Goal: Task Accomplishment & Management: Complete application form

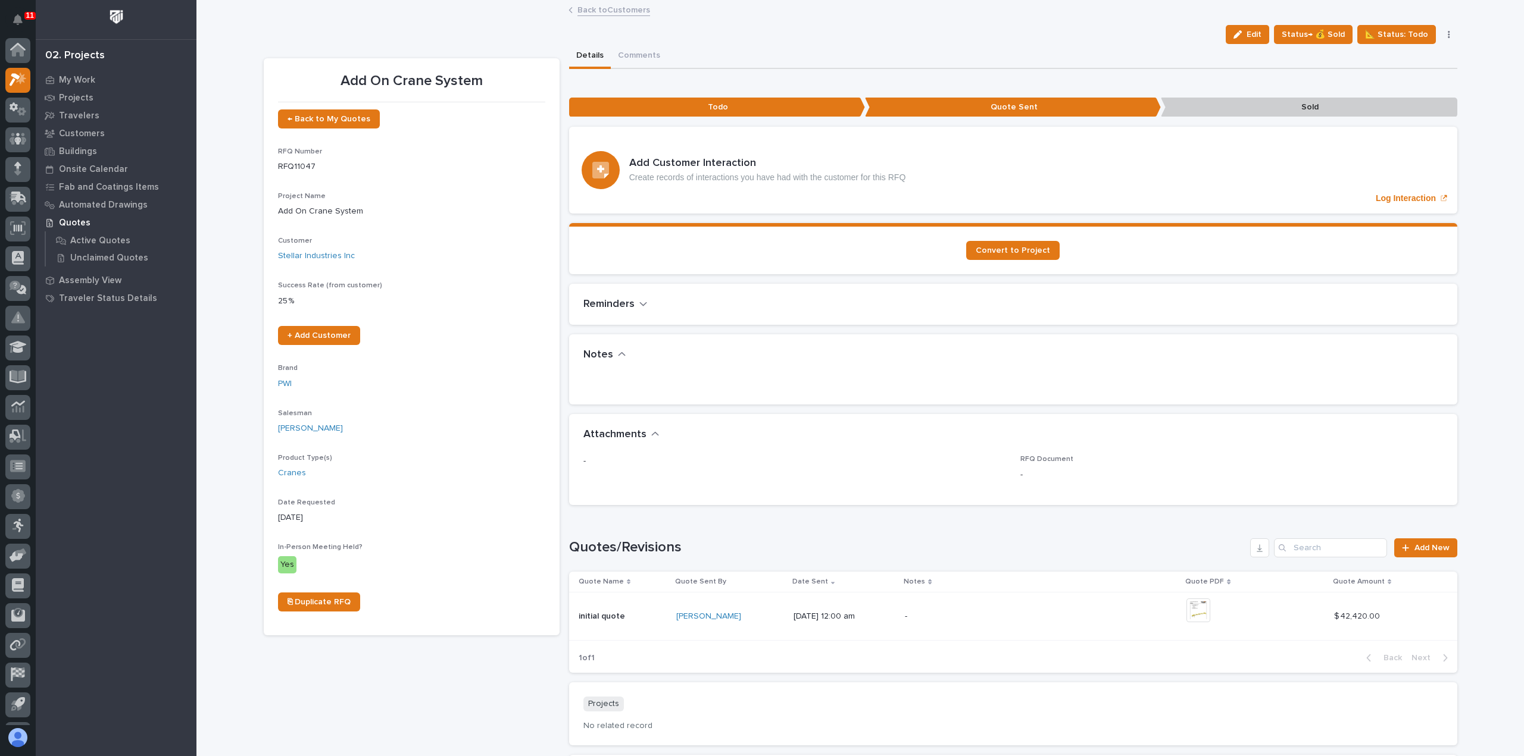
scroll to position [26, 0]
click at [584, 4] on link "Back to Customers" at bounding box center [613, 9] width 73 height 14
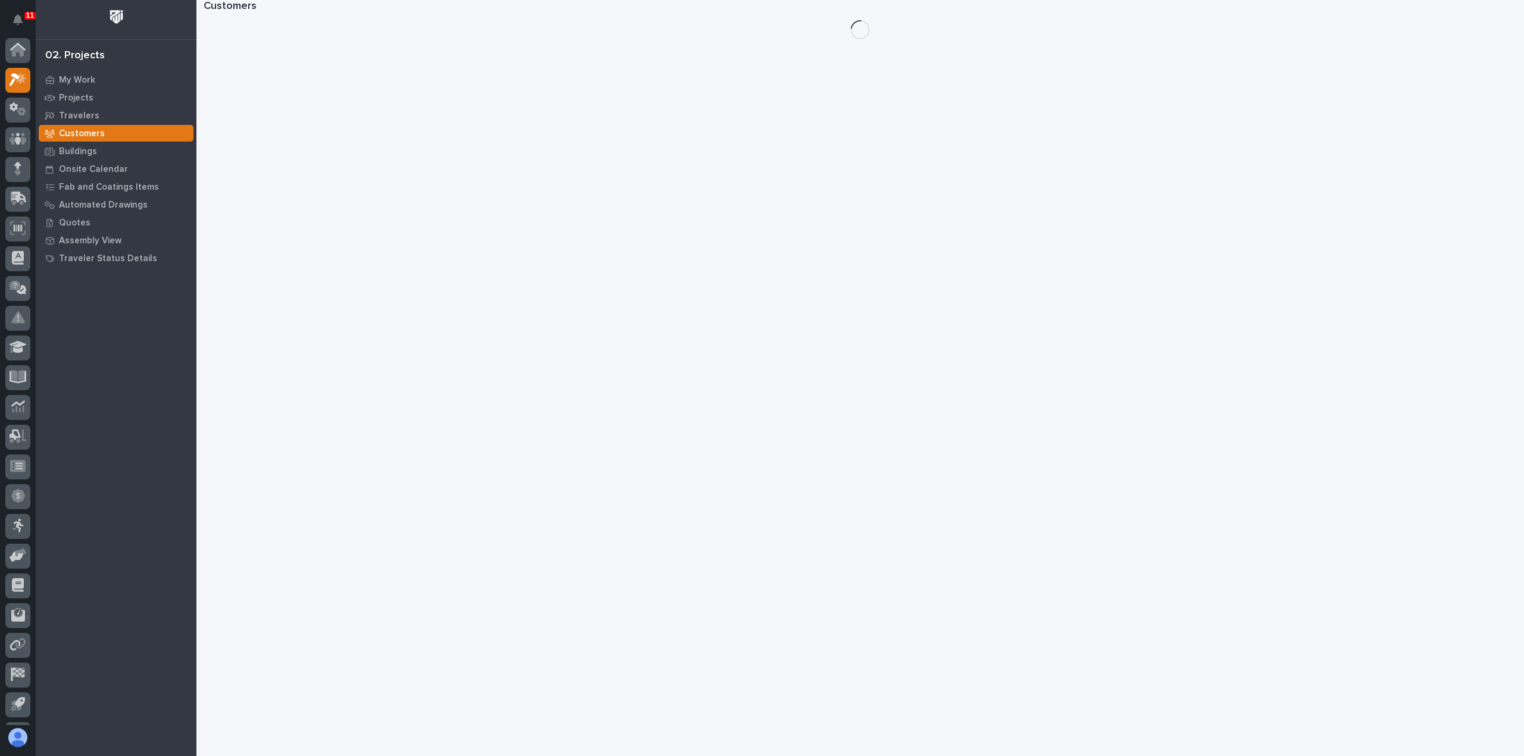
scroll to position [26, 0]
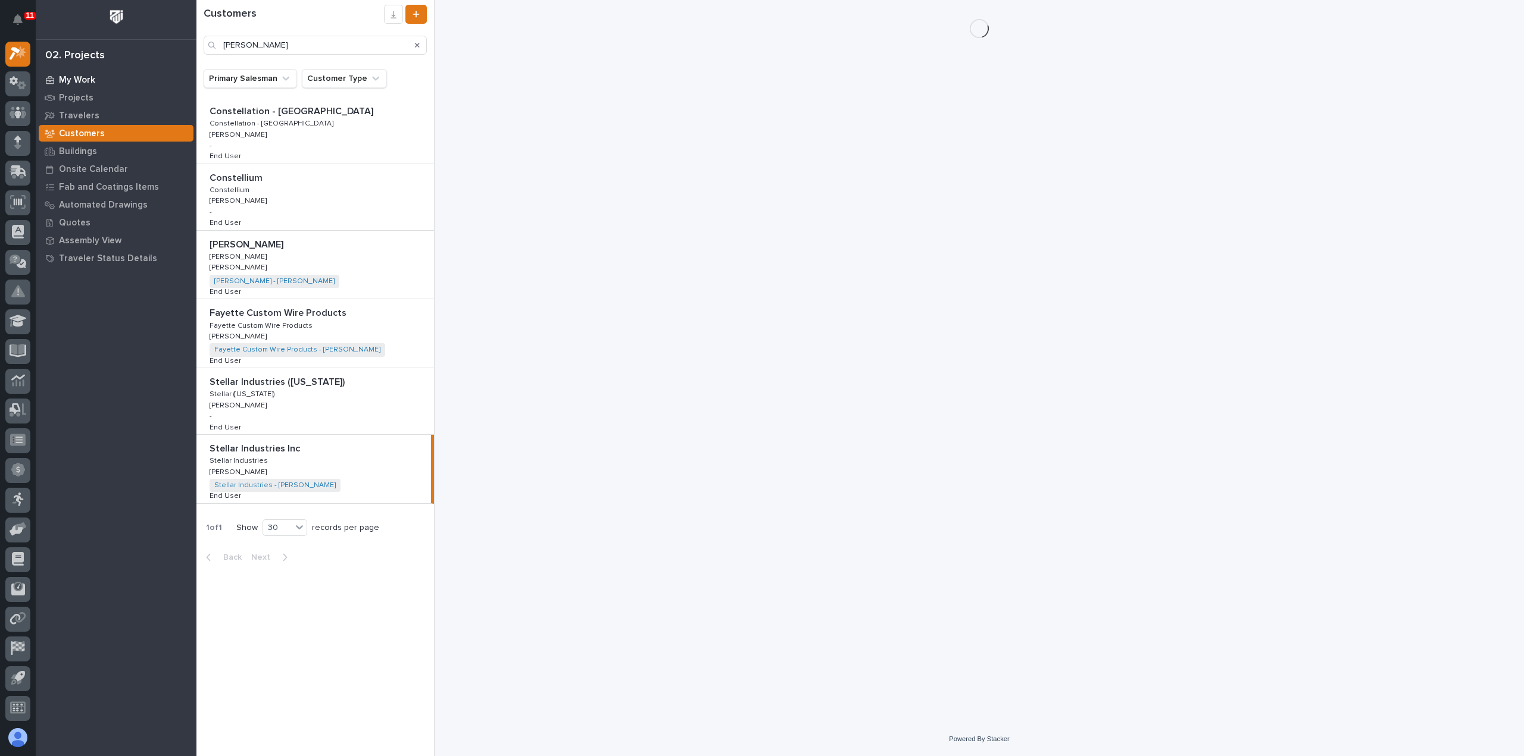
click at [84, 79] on p "My Work" at bounding box center [77, 80] width 36 height 11
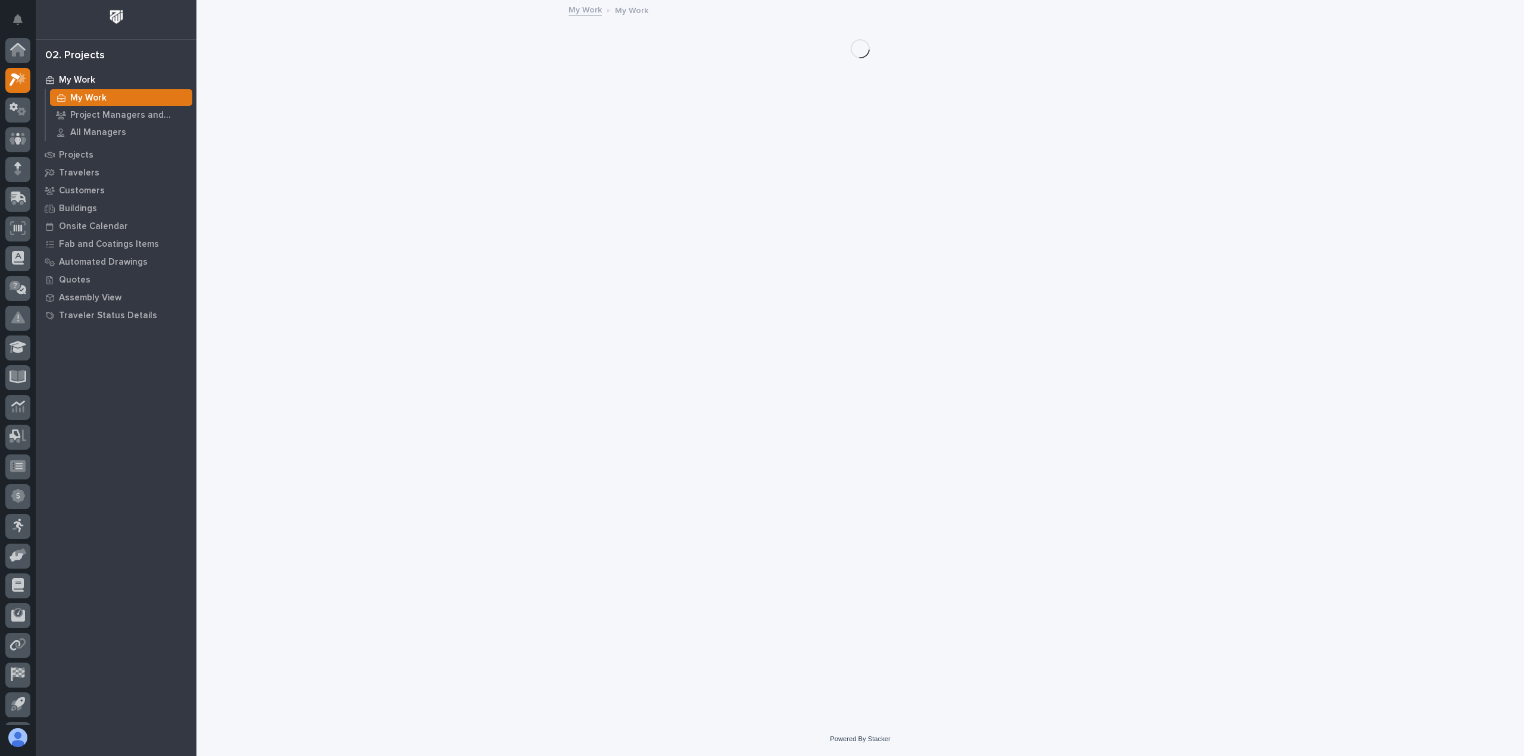
scroll to position [26, 0]
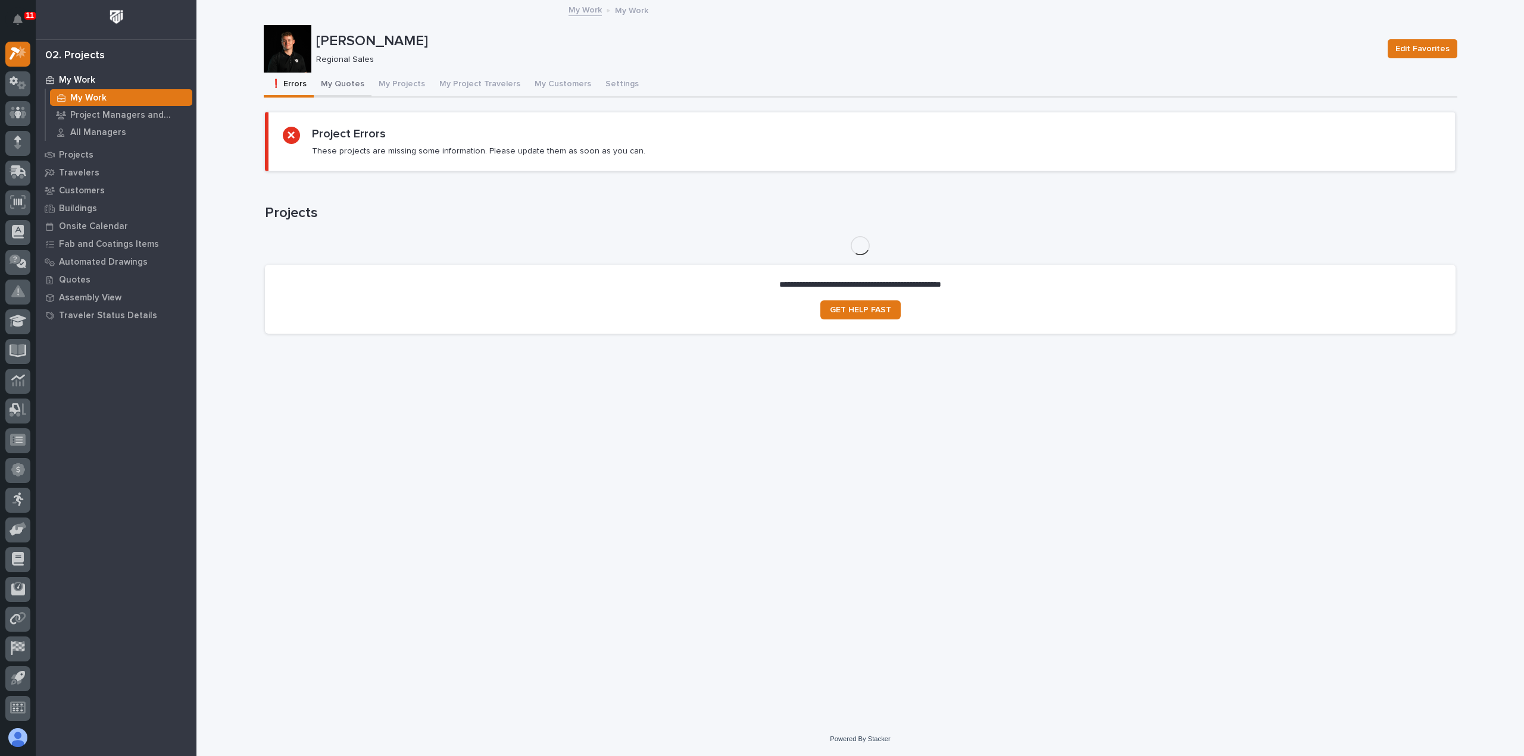
click at [331, 81] on button "My Quotes" at bounding box center [343, 85] width 58 height 25
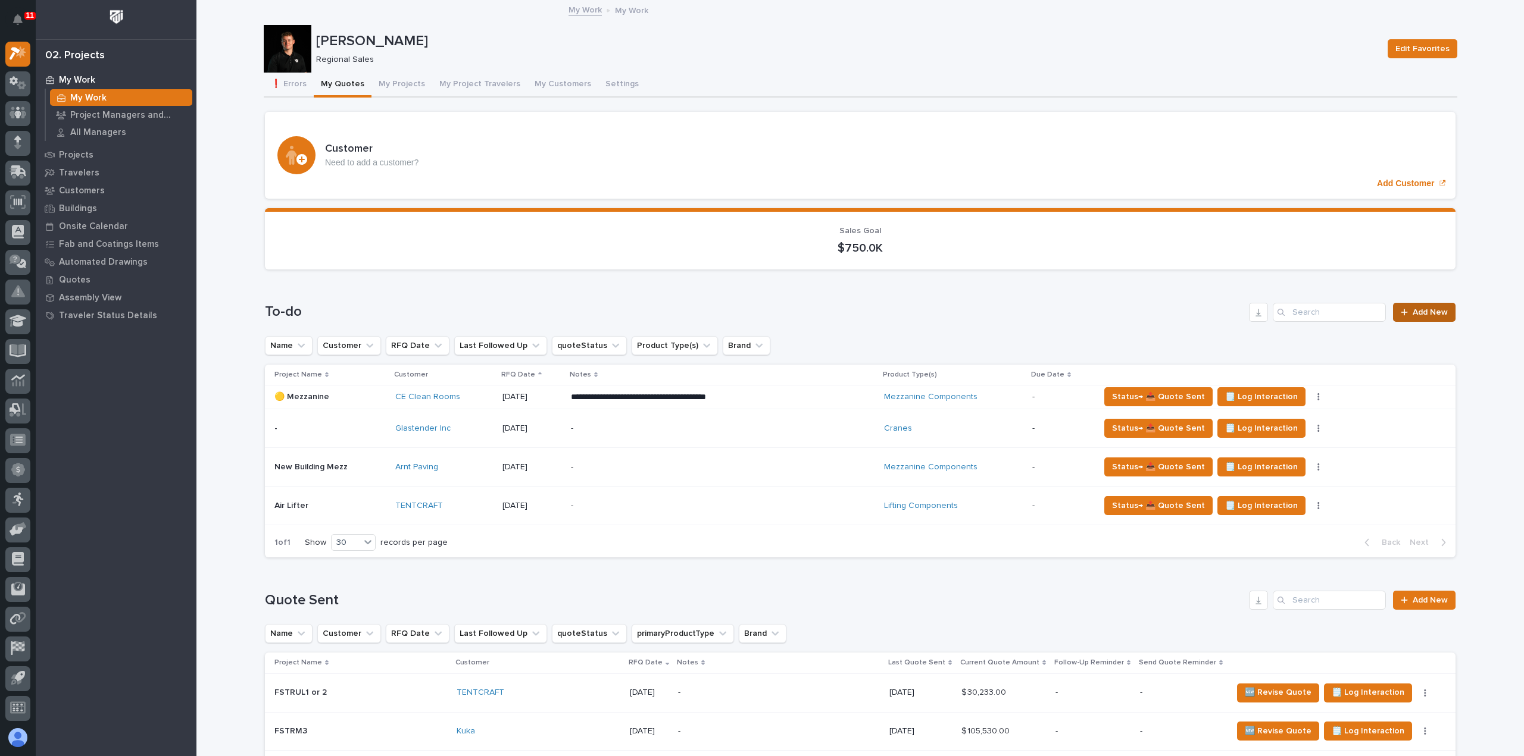
click at [1443, 316] on link "Add New" at bounding box center [1424, 312] width 62 height 19
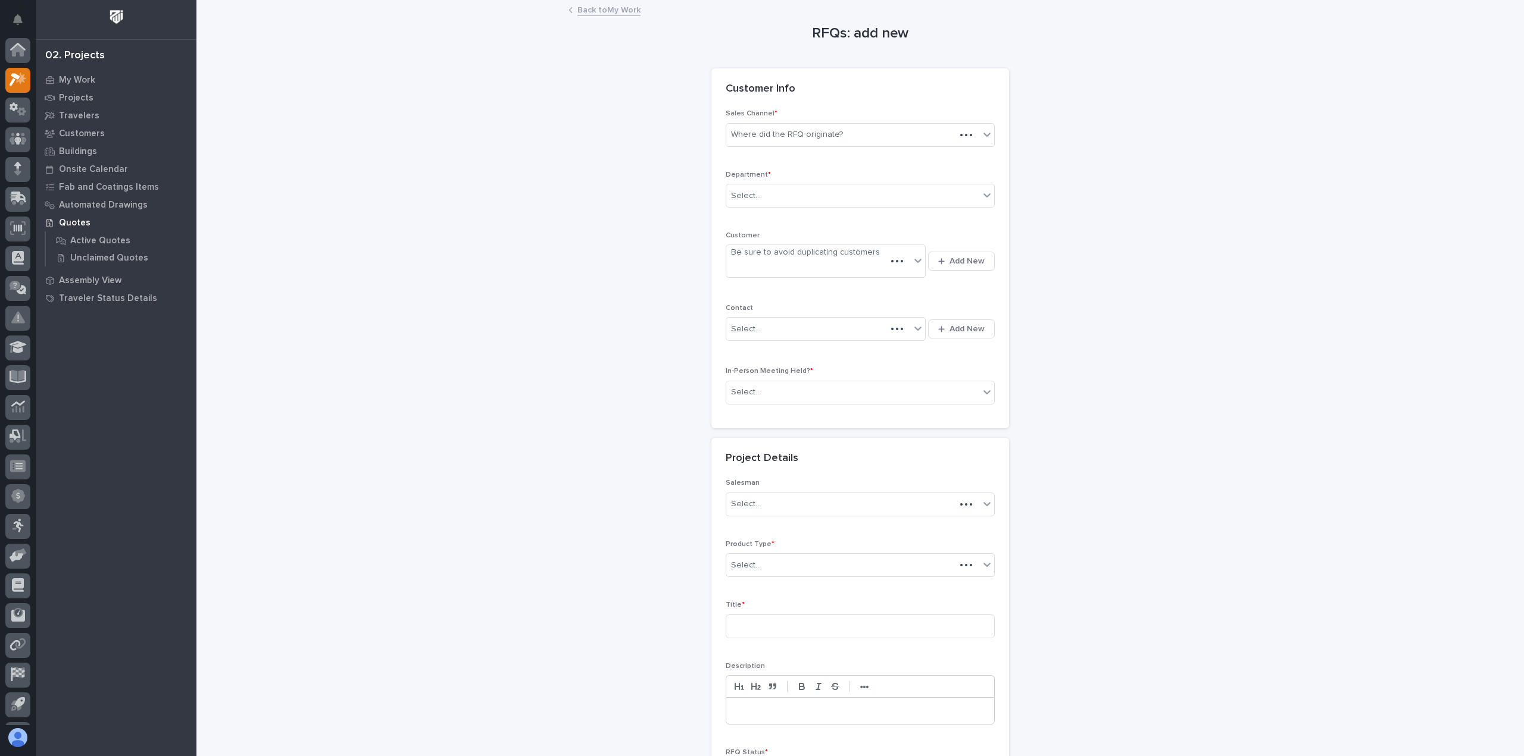
scroll to position [26, 0]
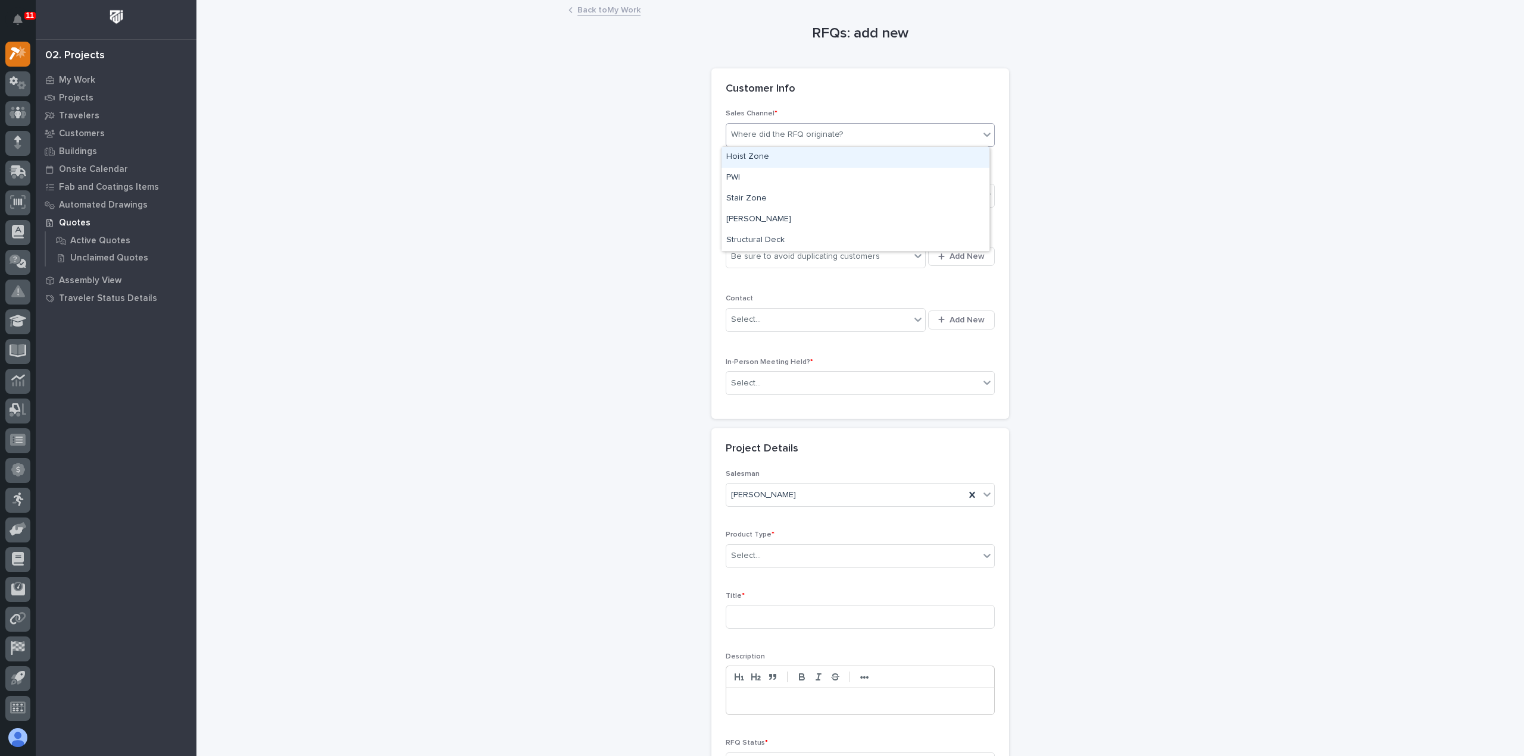
click at [782, 133] on div "Where did the RFQ originate?" at bounding box center [787, 135] width 112 height 12
click at [773, 170] on div "PWI" at bounding box center [855, 178] width 268 height 21
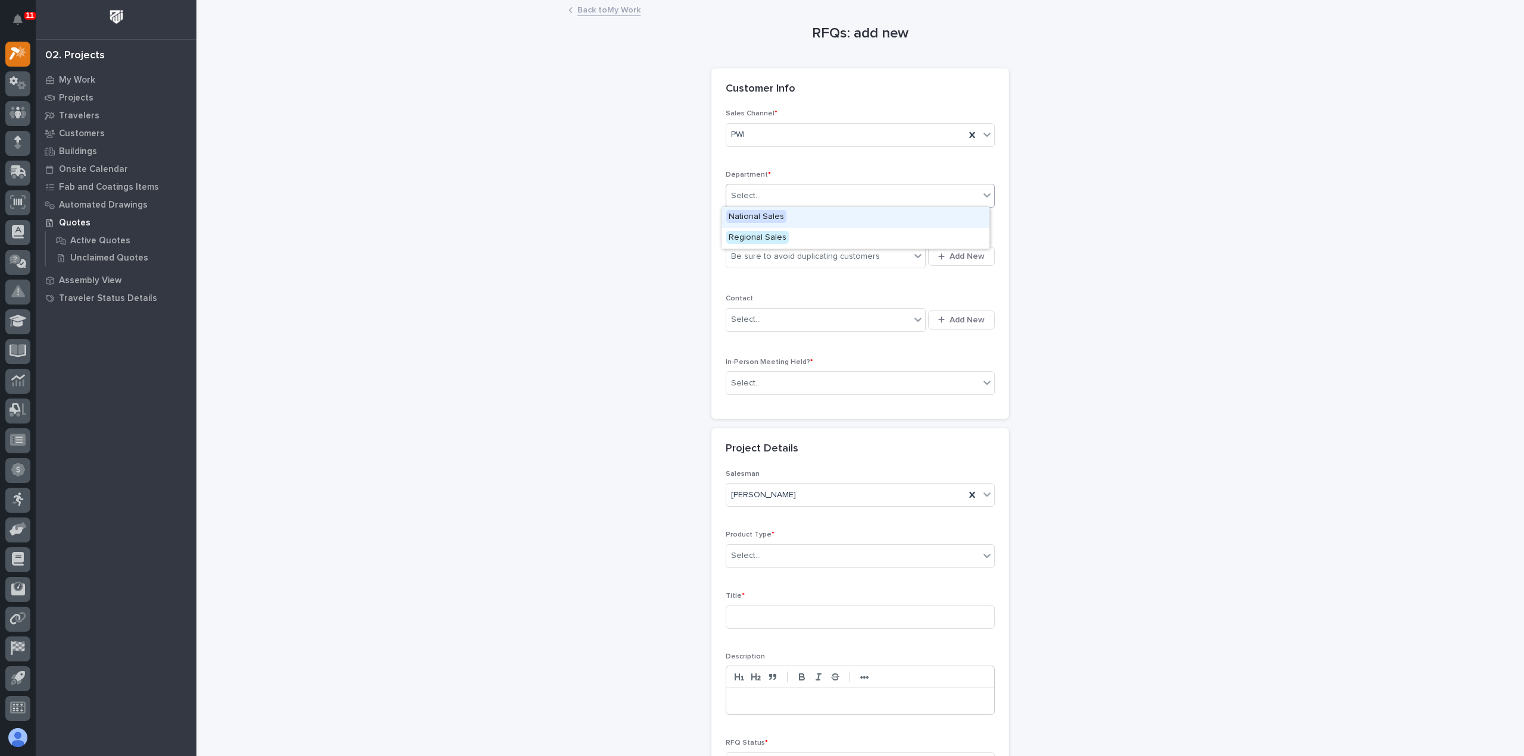
click at [770, 194] on div "Select..." at bounding box center [852, 196] width 253 height 20
click at [762, 235] on span "Regional Sales" at bounding box center [757, 237] width 62 height 13
click at [861, 253] on div "Be sure to avoid duplicating customers" at bounding box center [805, 257] width 149 height 12
type input "****"
click at [974, 260] on span "Add New" at bounding box center [966, 256] width 35 height 11
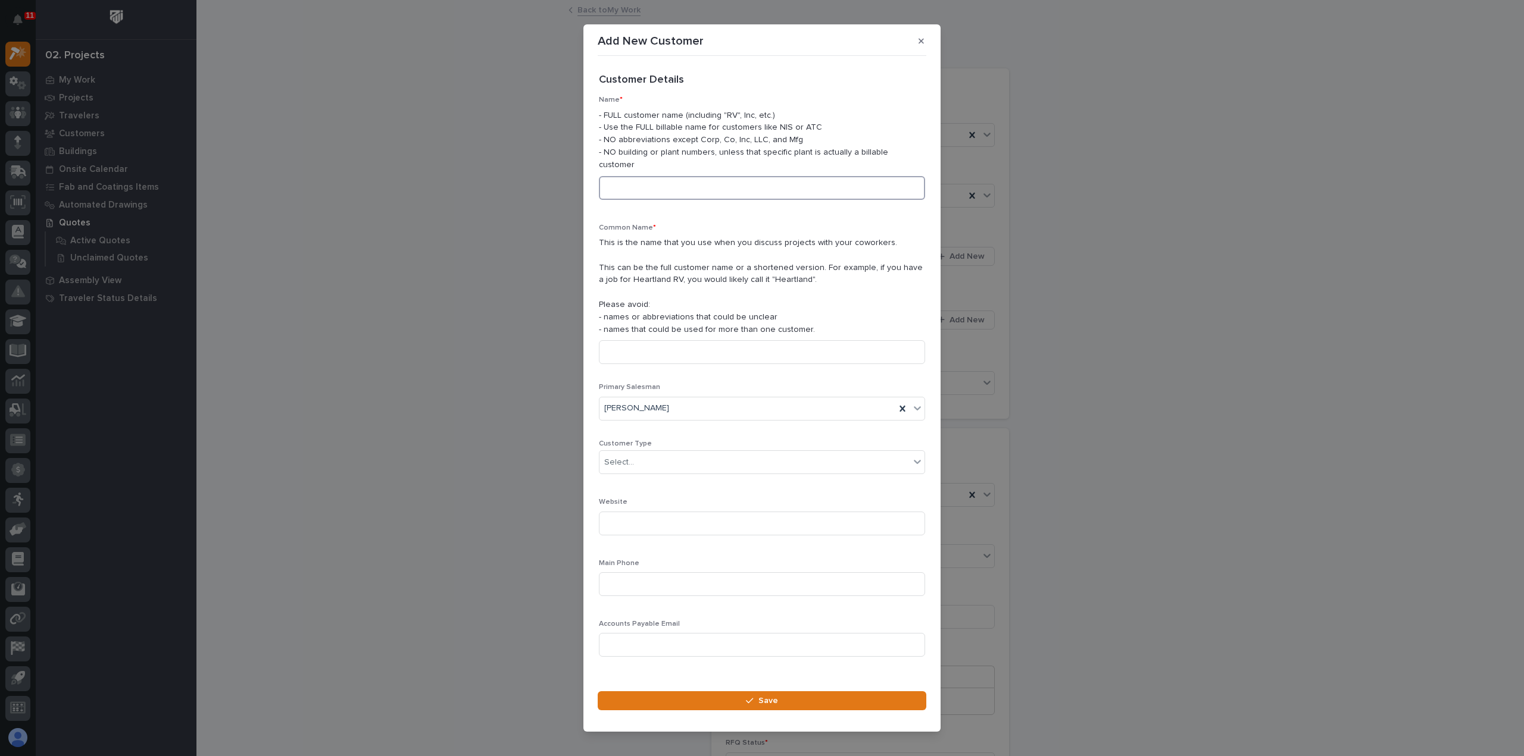
click at [658, 184] on input at bounding box center [762, 188] width 326 height 24
type input "[PERSON_NAME] Bros Construction"
click at [641, 340] on input at bounding box center [762, 352] width 326 height 24
type input "[PERSON_NAME] Bros"
click at [709, 459] on div "Select..." at bounding box center [754, 463] width 310 height 20
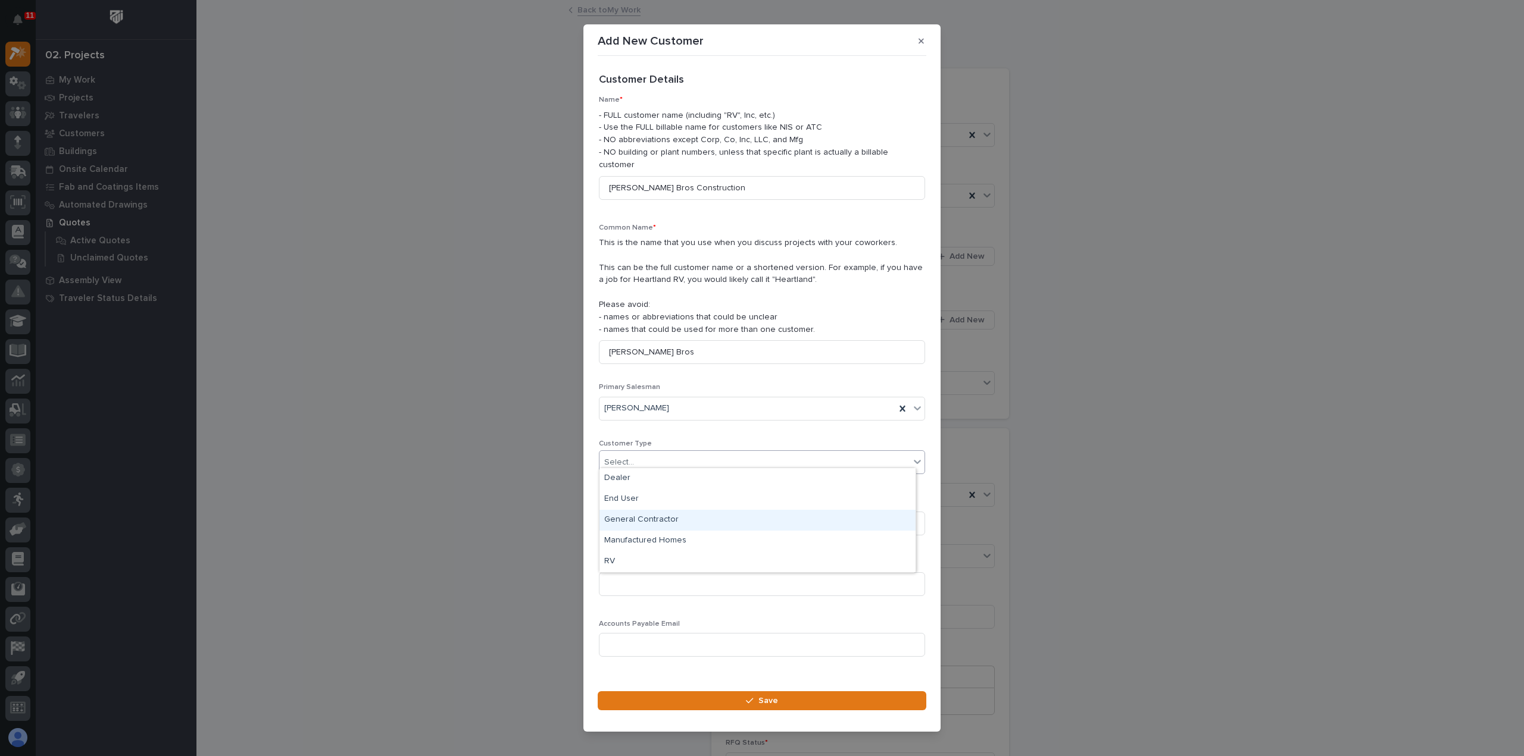
click at [715, 515] on div "General Contractor" at bounding box center [757, 520] width 316 height 21
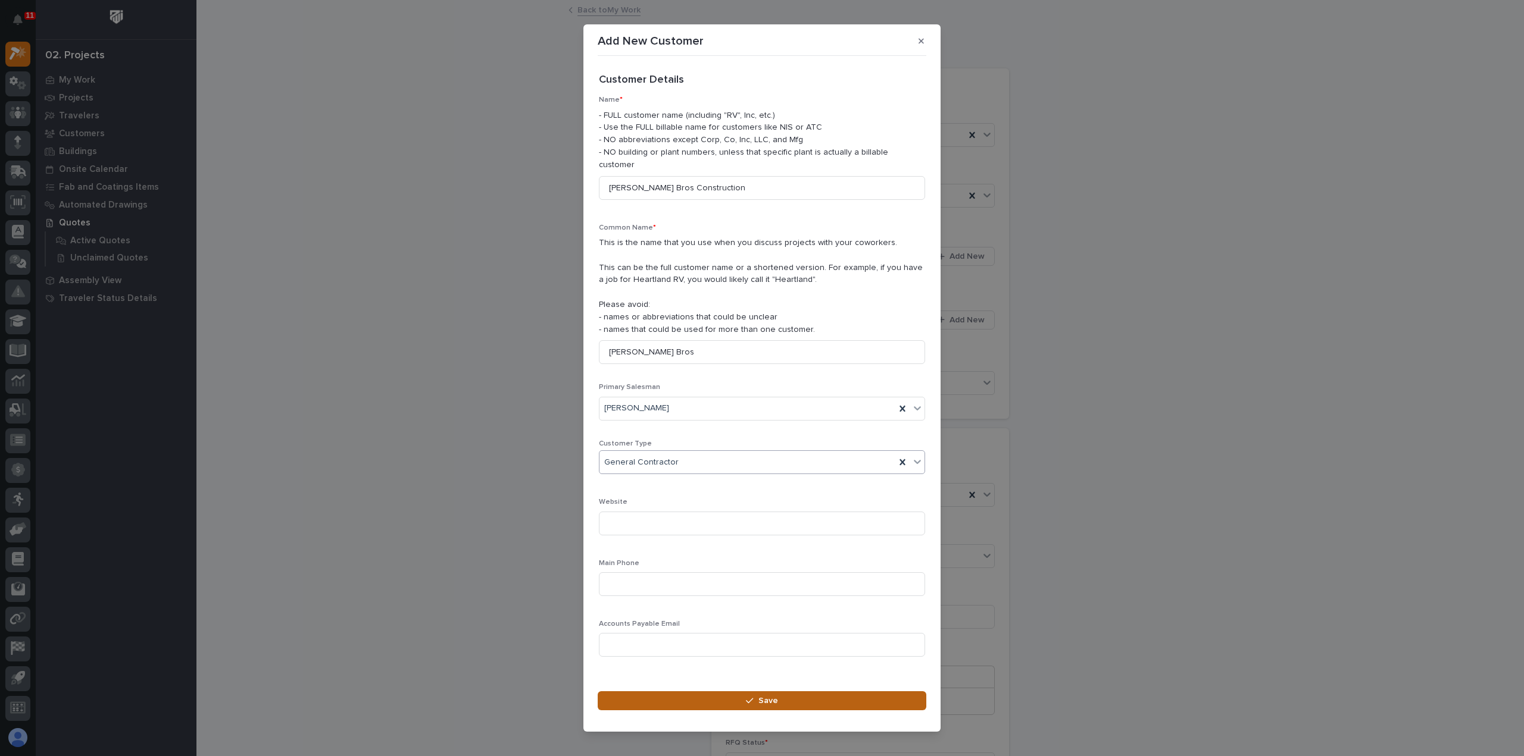
click at [729, 698] on button "Save" at bounding box center [762, 701] width 329 height 19
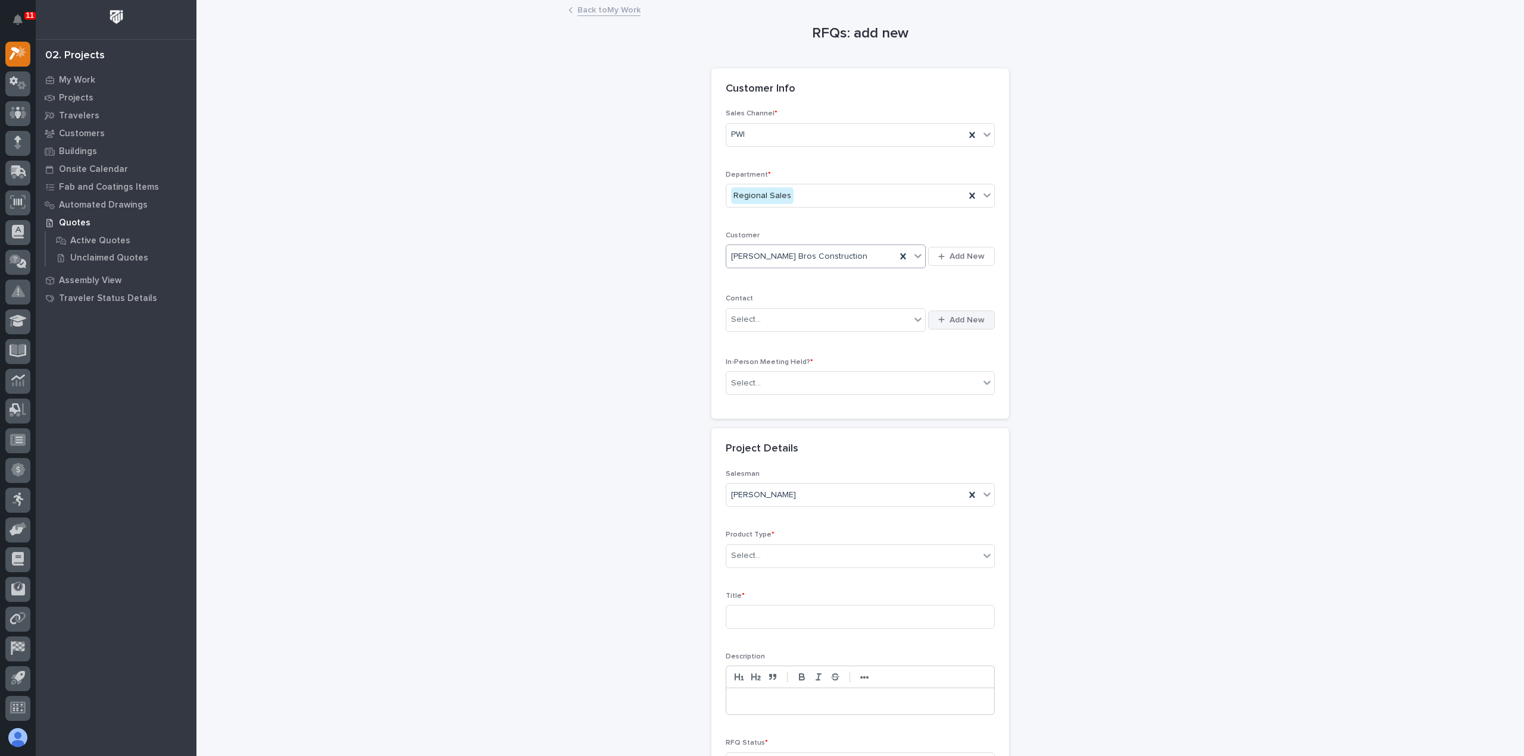
click at [938, 321] on icon "button" at bounding box center [941, 320] width 7 height 8
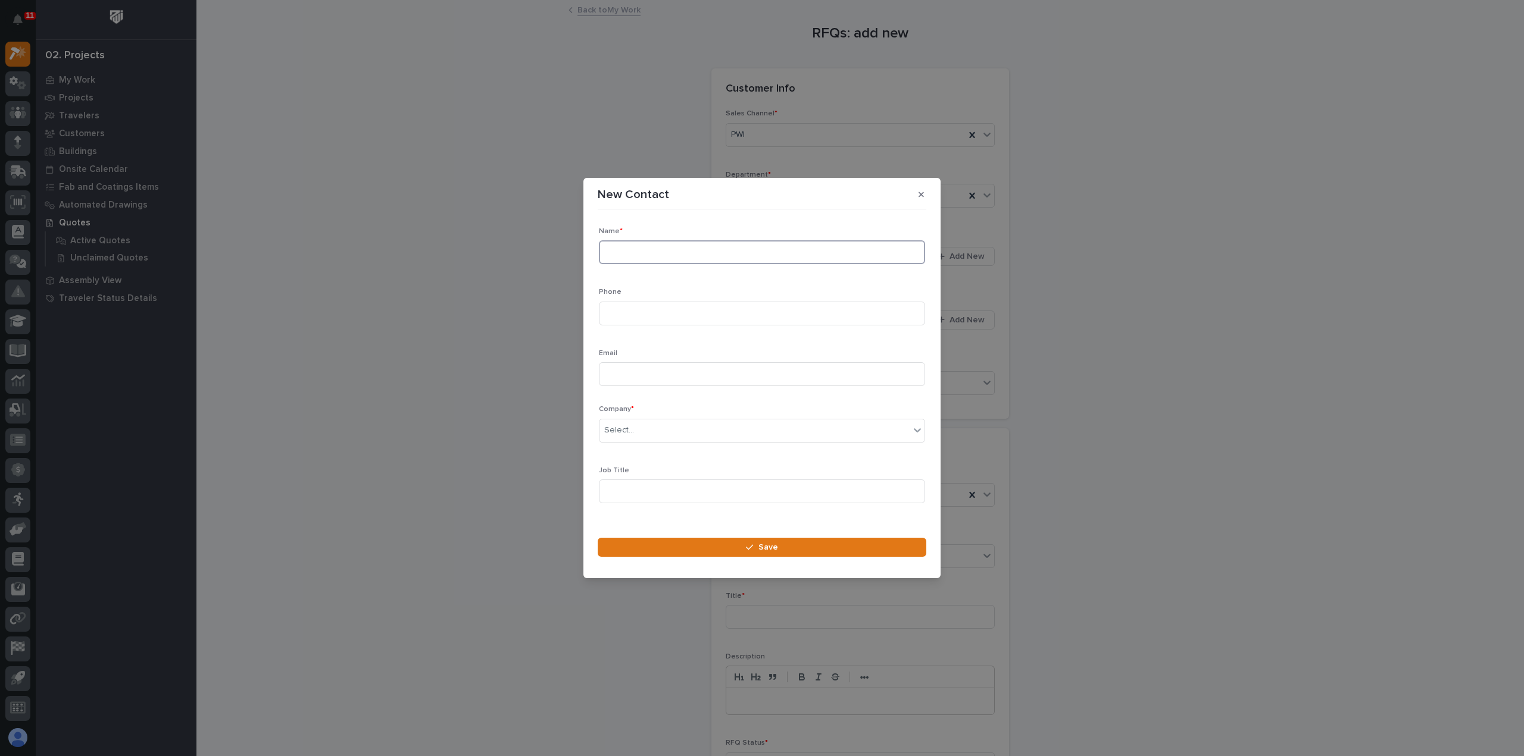
click at [757, 249] on input at bounding box center [762, 252] width 326 height 24
type input "[PERSON_NAME]"
click at [636, 306] on input at bounding box center [762, 314] width 326 height 24
type input "[PERSON_NAME]"
click at [651, 368] on input at bounding box center [762, 374] width 326 height 24
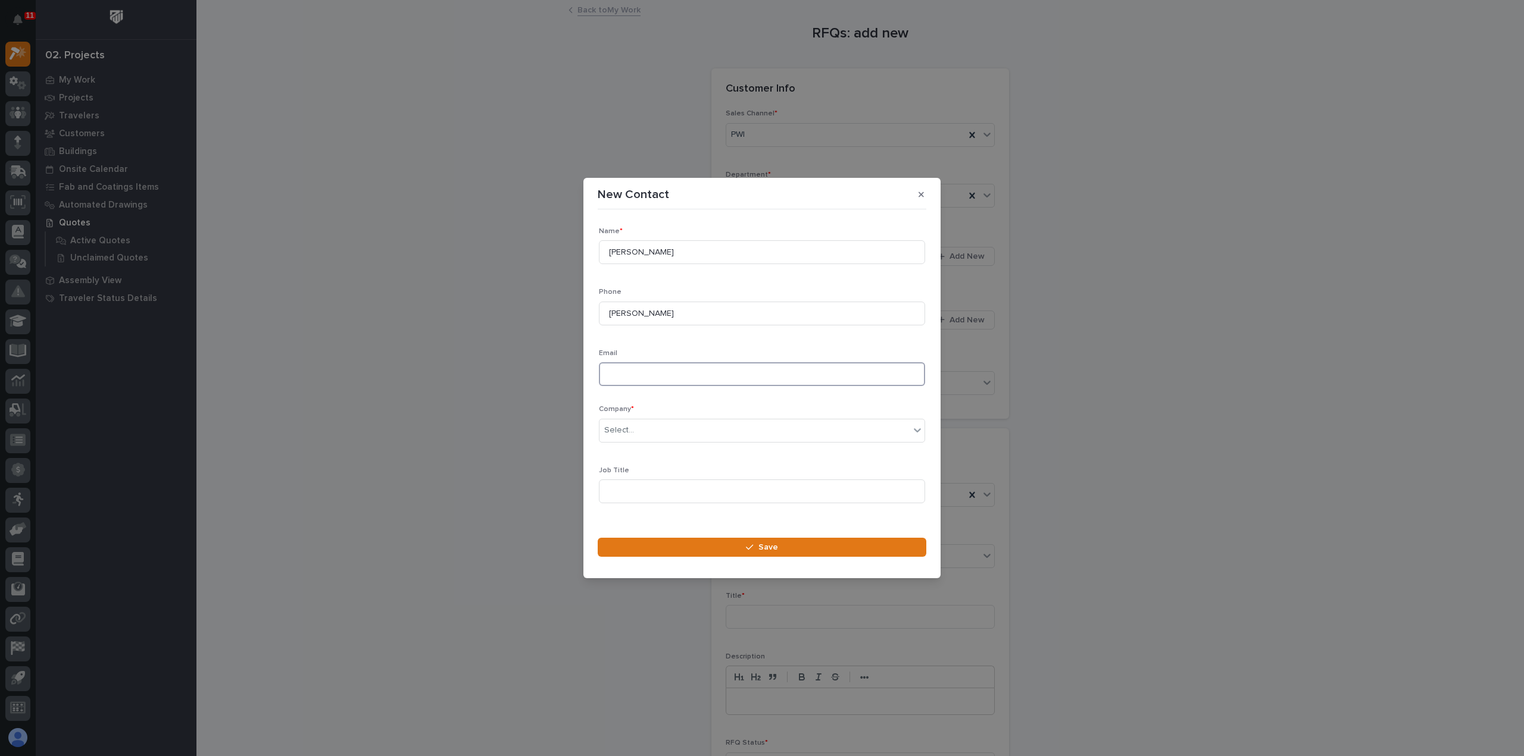
paste input "[EMAIL_ADDRESS][DOMAIN_NAME]"
type input "[EMAIL_ADDRESS][DOMAIN_NAME]"
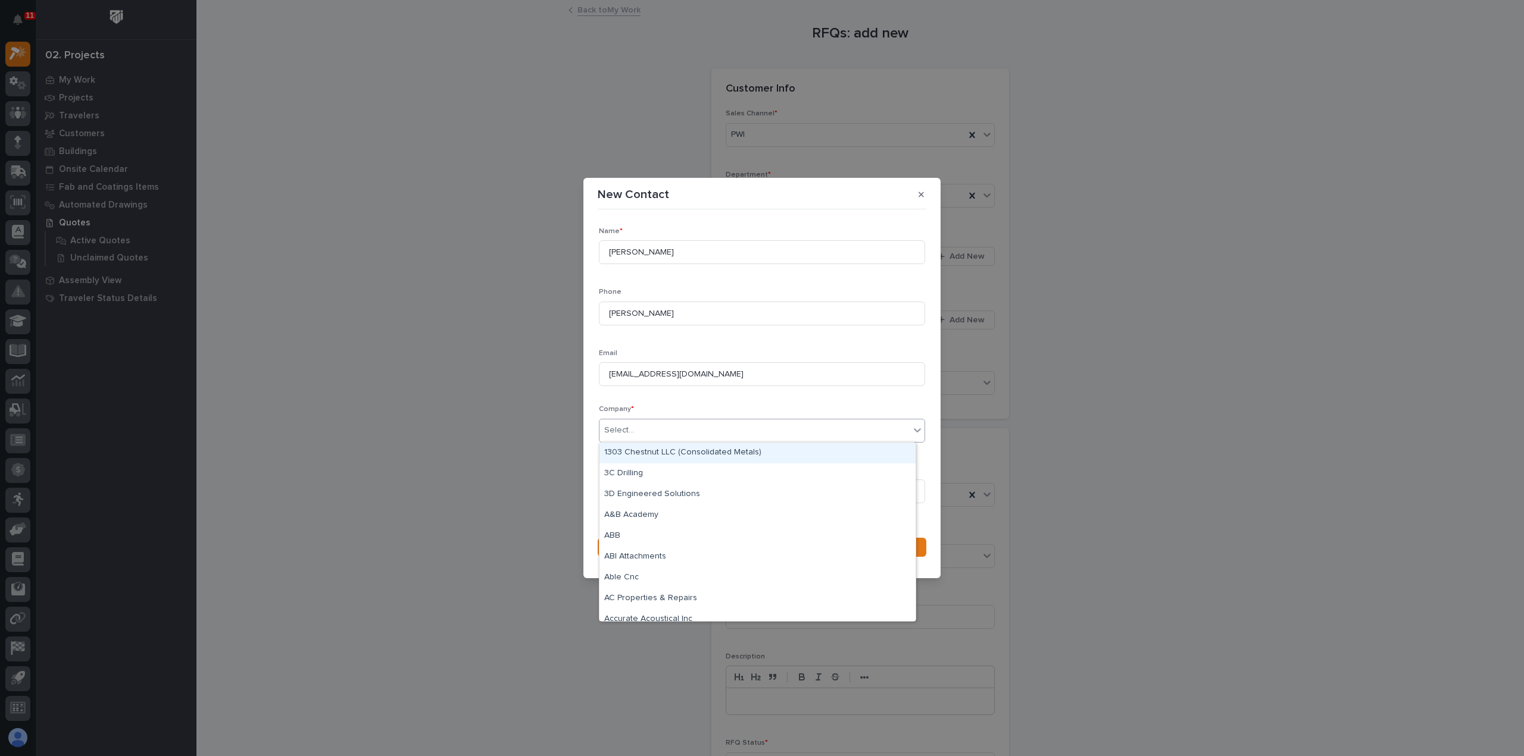
click at [696, 424] on div "Select..." at bounding box center [754, 431] width 310 height 20
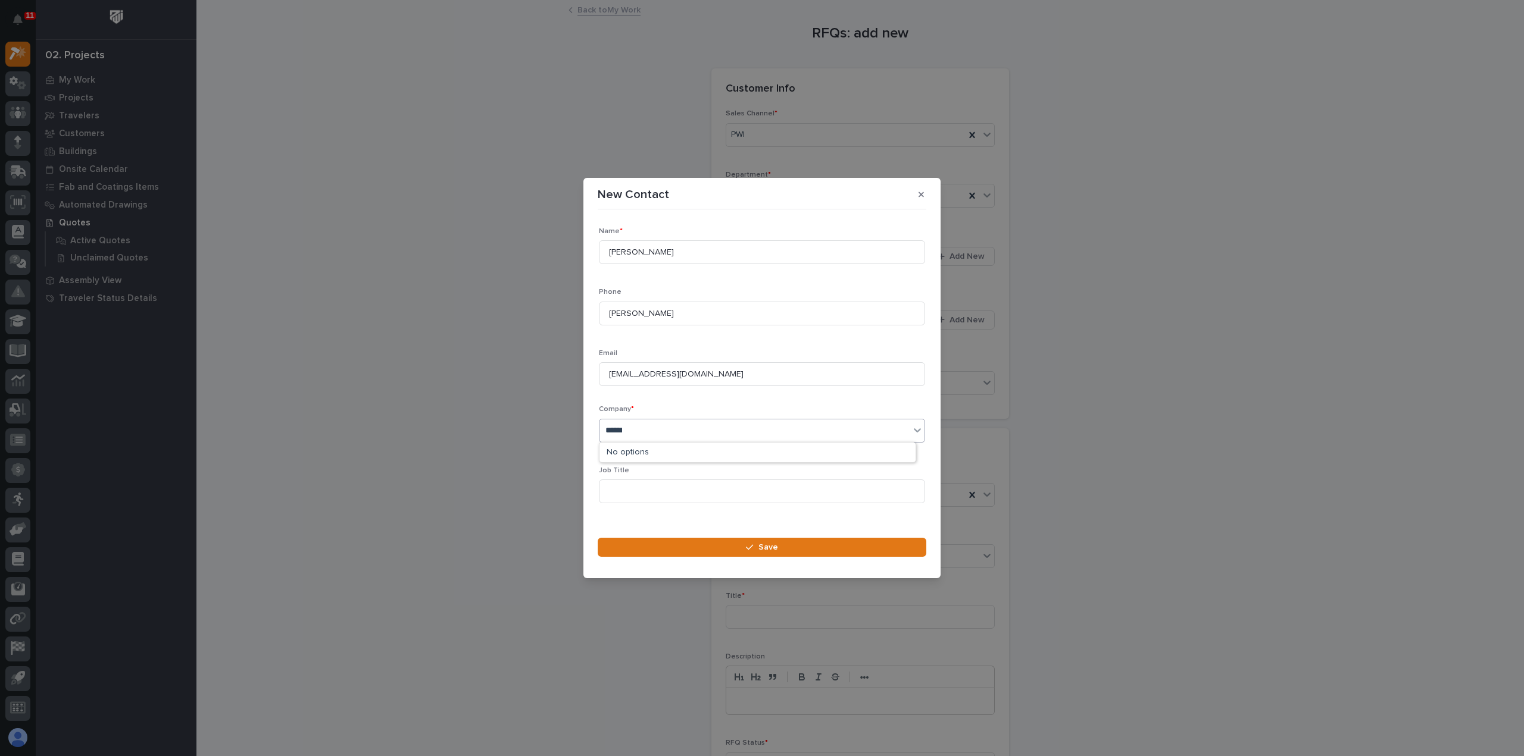
type input "*******"
click at [699, 453] on div "[PERSON_NAME] Bros Construction" at bounding box center [757, 453] width 316 height 21
click at [709, 551] on button "Save" at bounding box center [762, 547] width 329 height 19
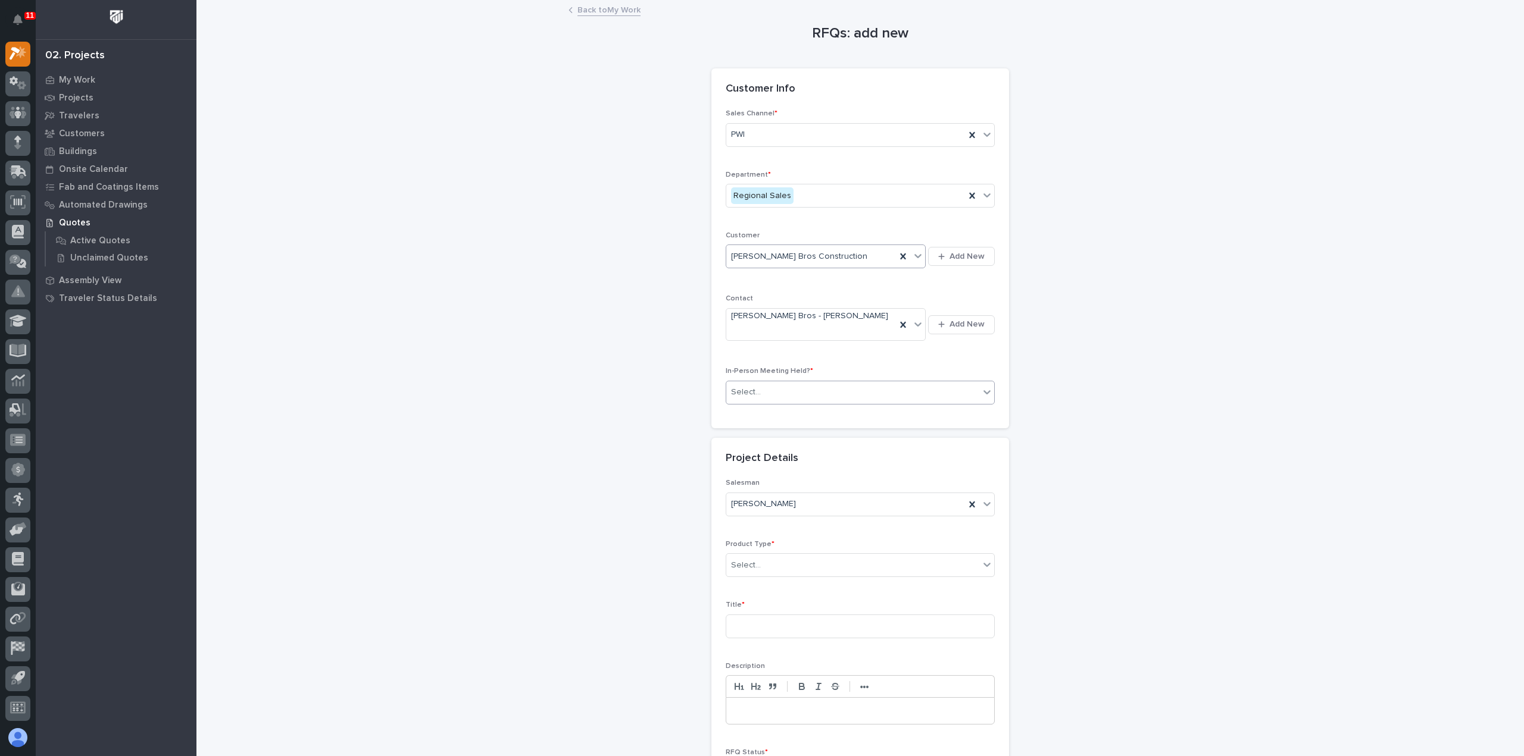
click at [884, 387] on div "Select..." at bounding box center [852, 393] width 253 height 20
click at [845, 429] on div "No" at bounding box center [855, 424] width 268 height 21
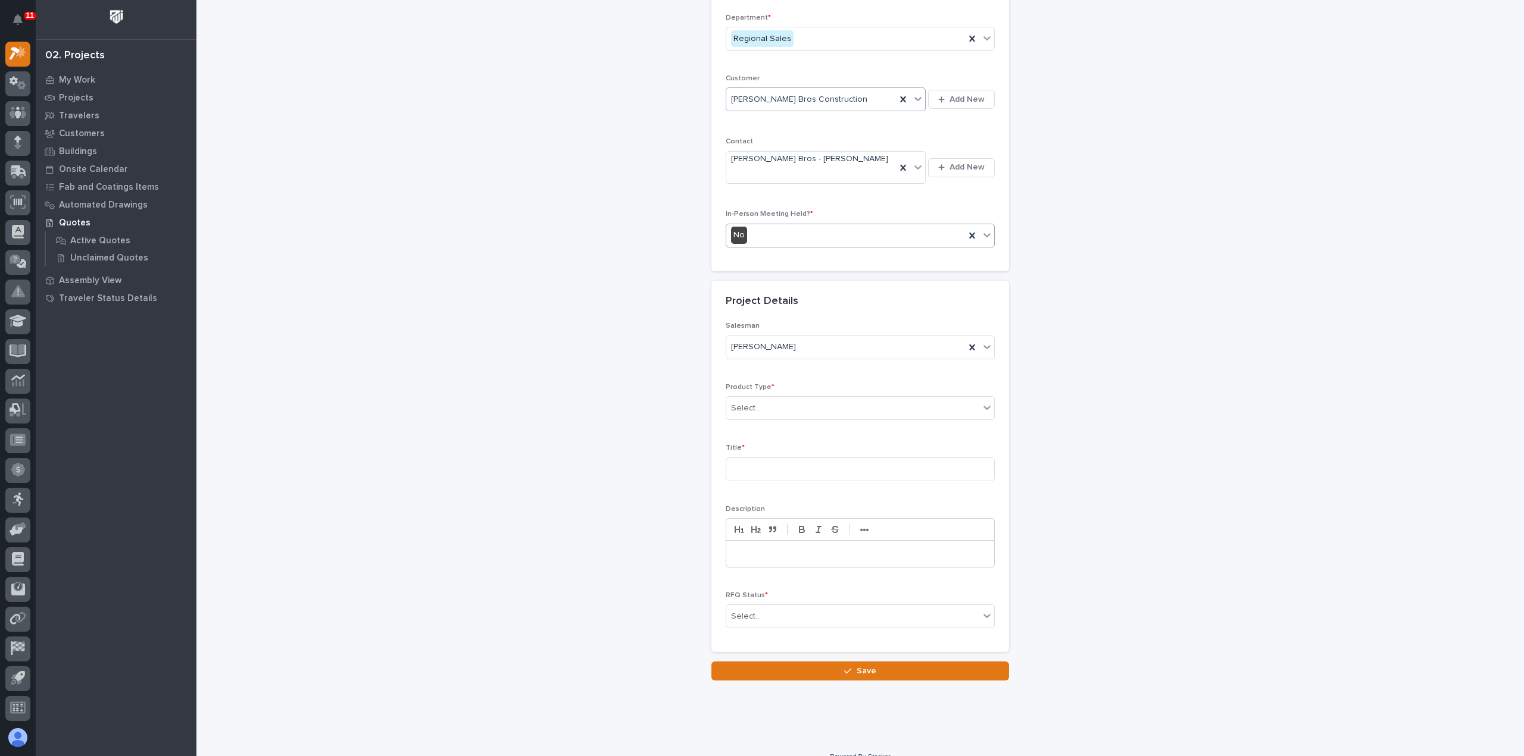
scroll to position [161, 0]
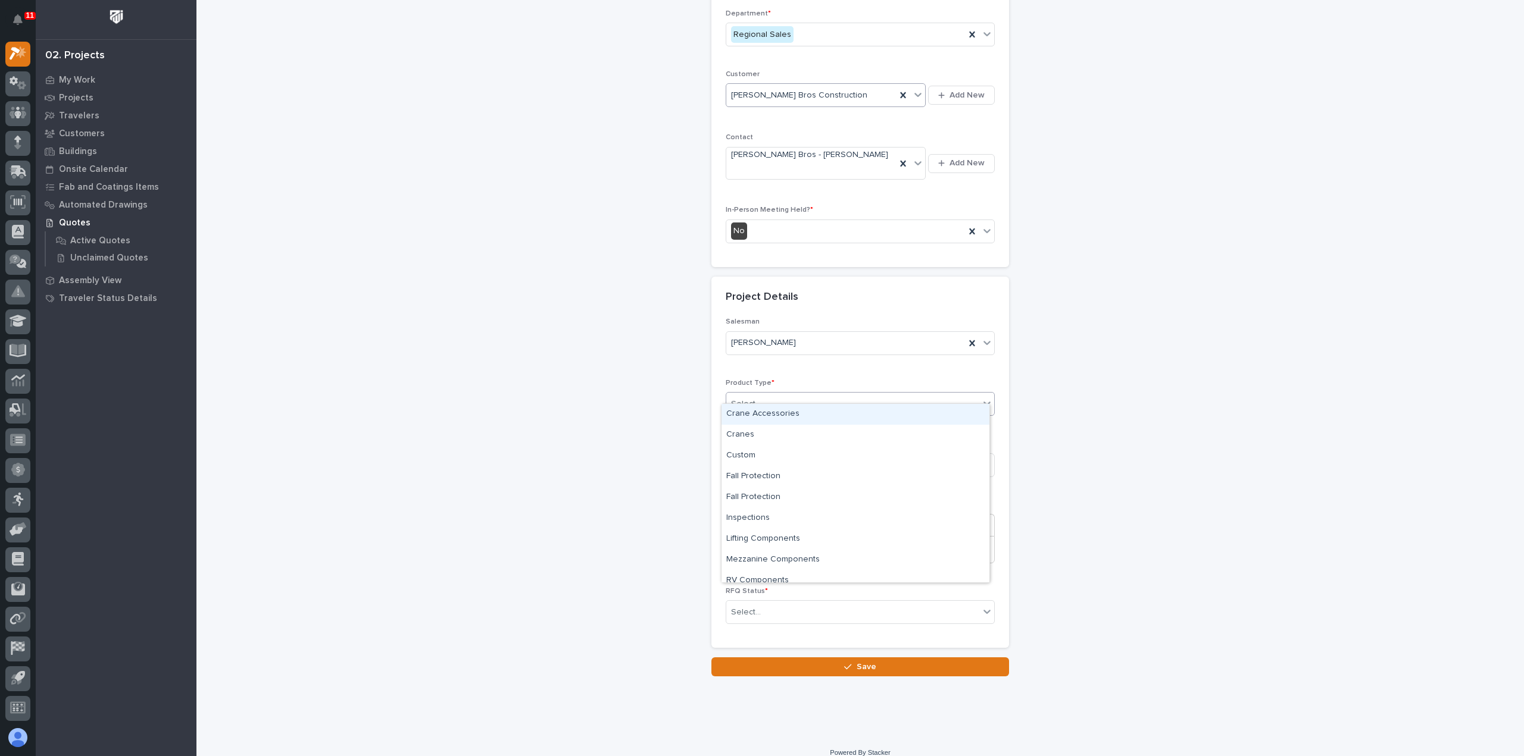
click at [762, 399] on input "text" at bounding box center [762, 404] width 1 height 10
drag, startPoint x: 766, startPoint y: 419, endPoint x: 767, endPoint y: 435, distance: 16.1
click at [767, 435] on div "Cranes" at bounding box center [855, 435] width 268 height 21
click at [763, 454] on input at bounding box center [860, 466] width 269 height 24
type input "FSTRUL2"
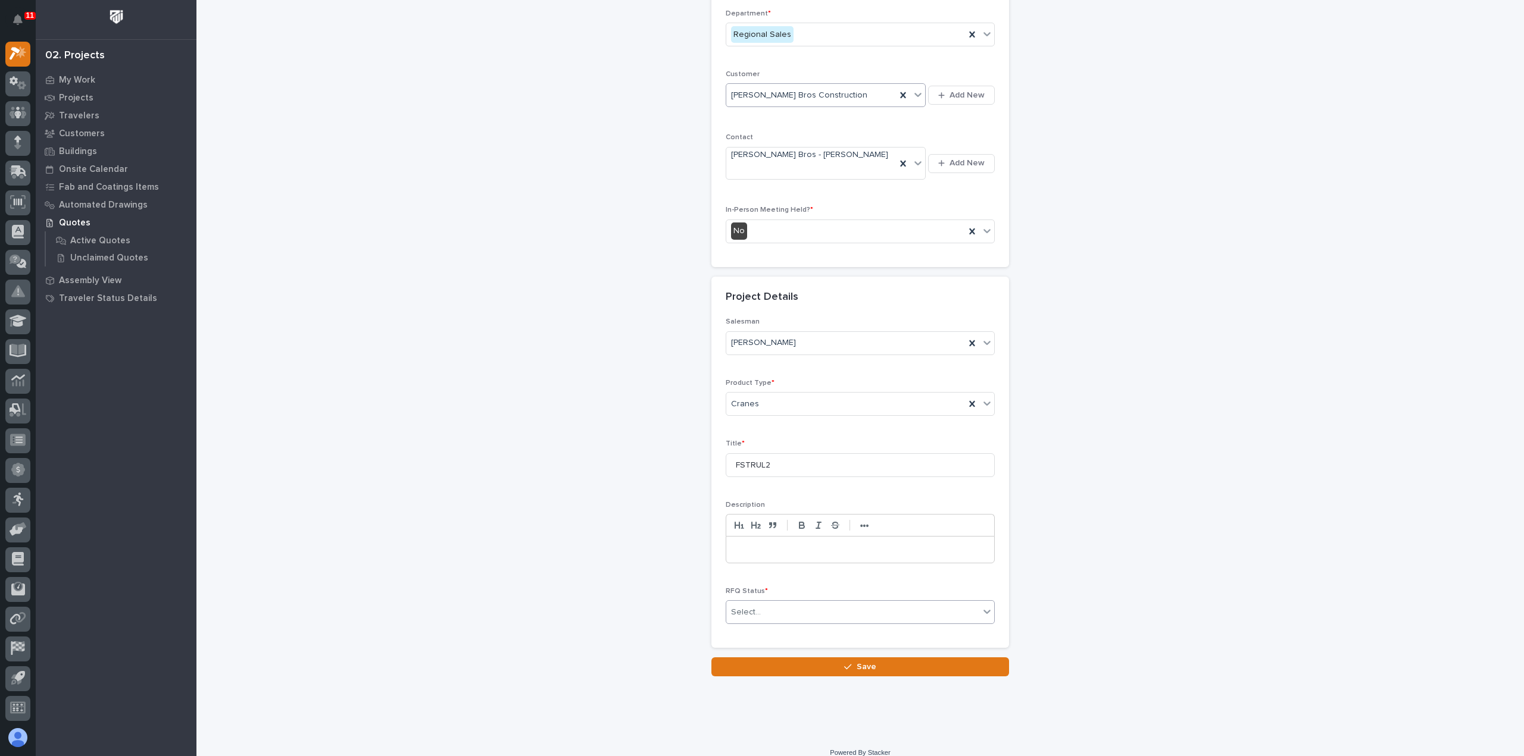
click at [746, 606] on div "Select..." at bounding box center [746, 612] width 30 height 12
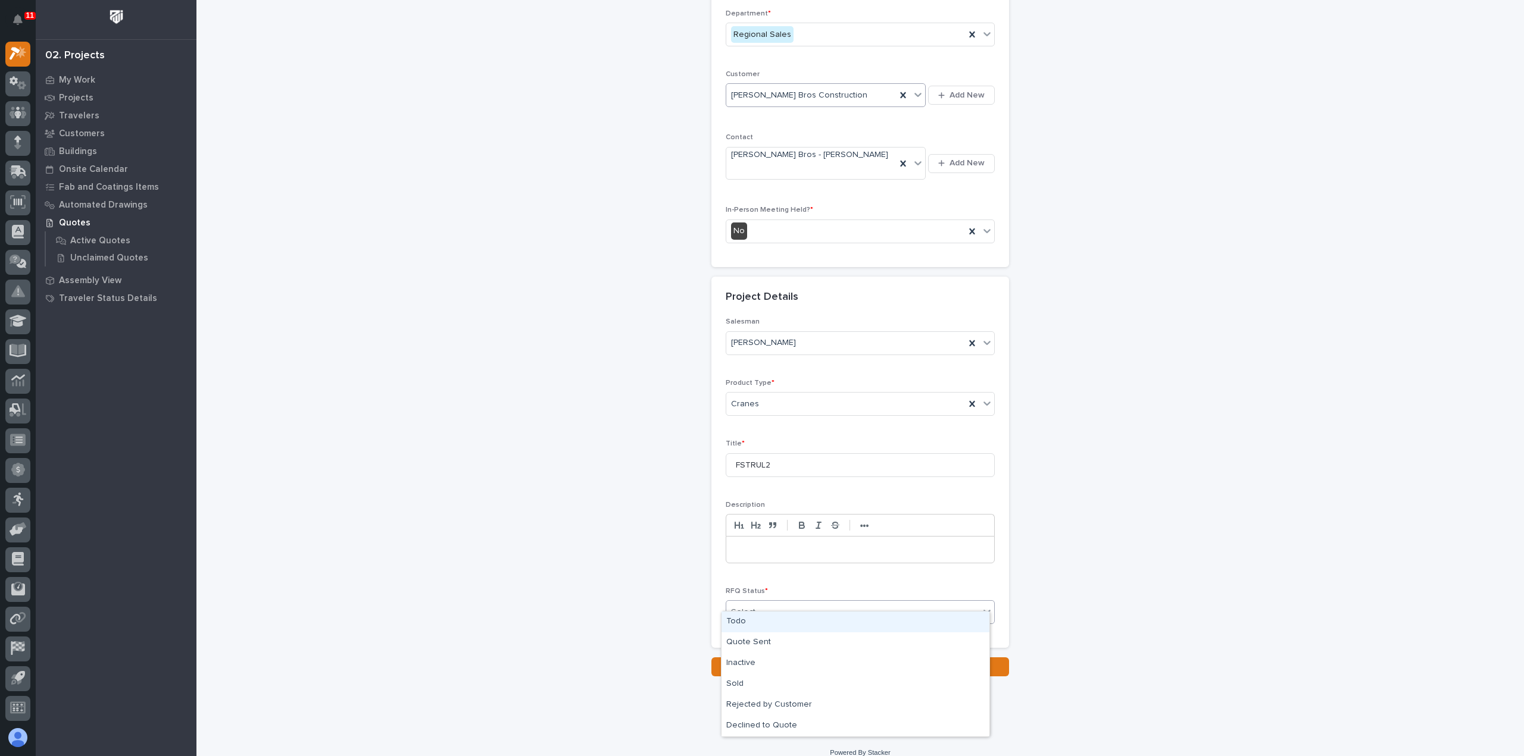
click at [756, 621] on div "Todo" at bounding box center [855, 622] width 268 height 21
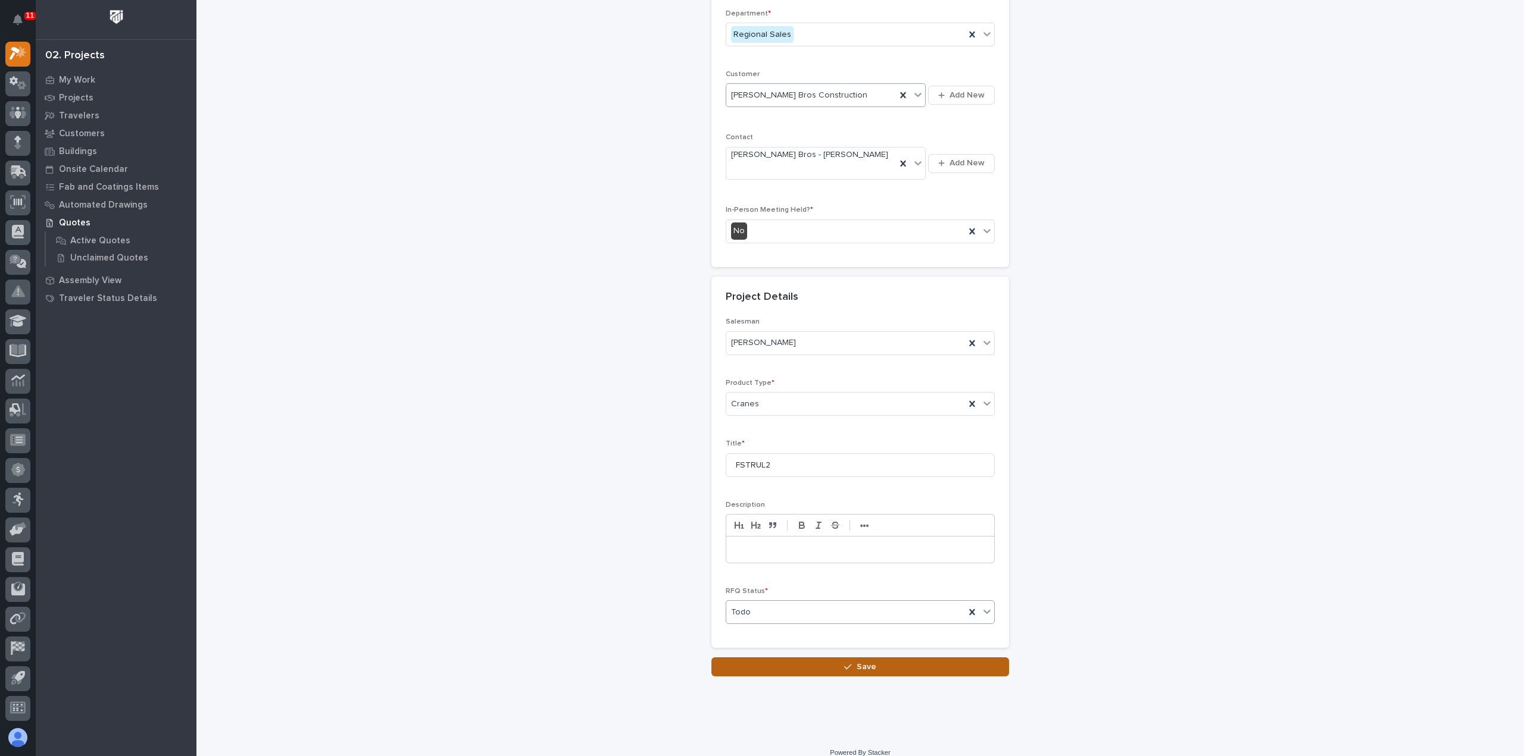
click at [769, 658] on button "Save" at bounding box center [860, 667] width 298 height 19
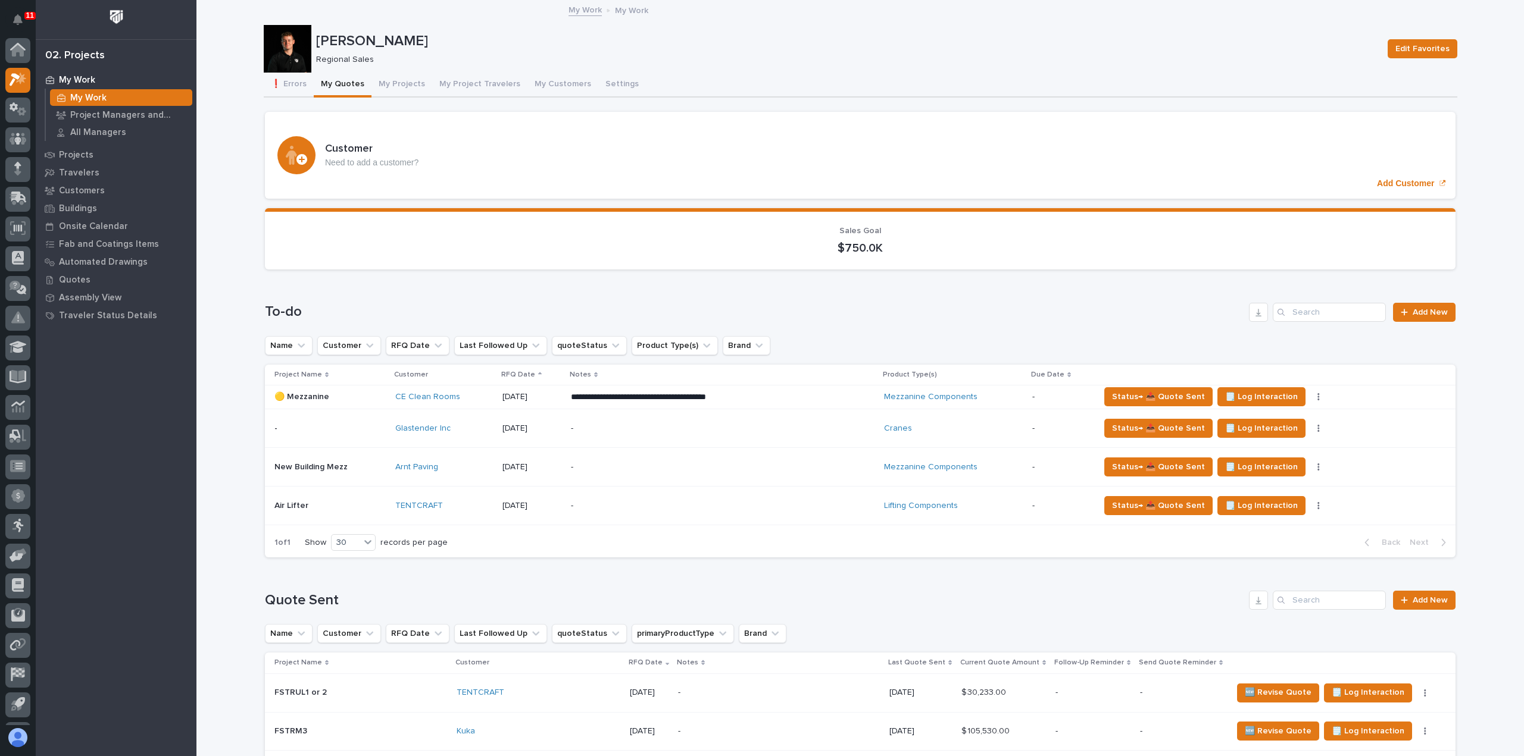
scroll to position [26, 0]
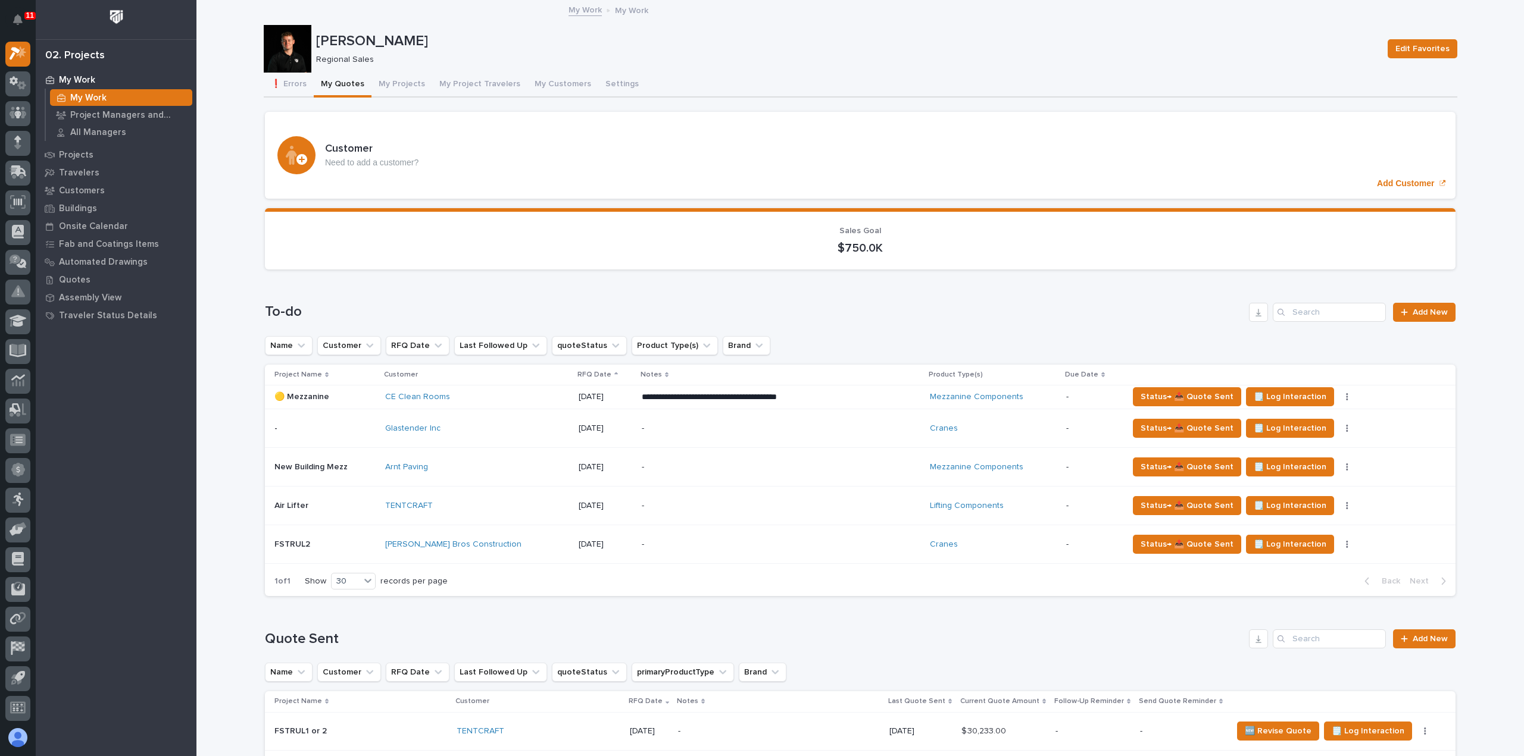
click at [691, 544] on p "-" at bounding box center [746, 545] width 208 height 10
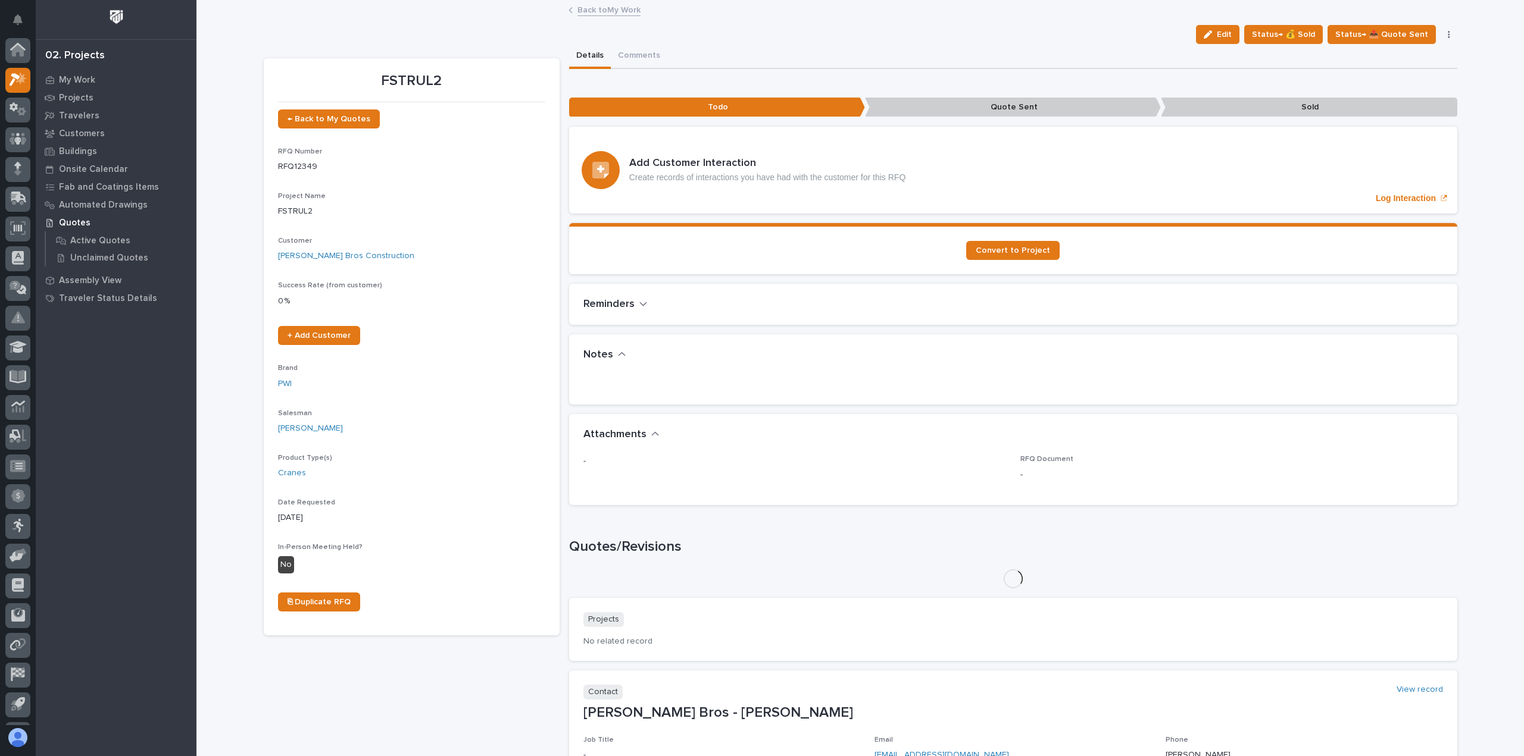
scroll to position [26, 0]
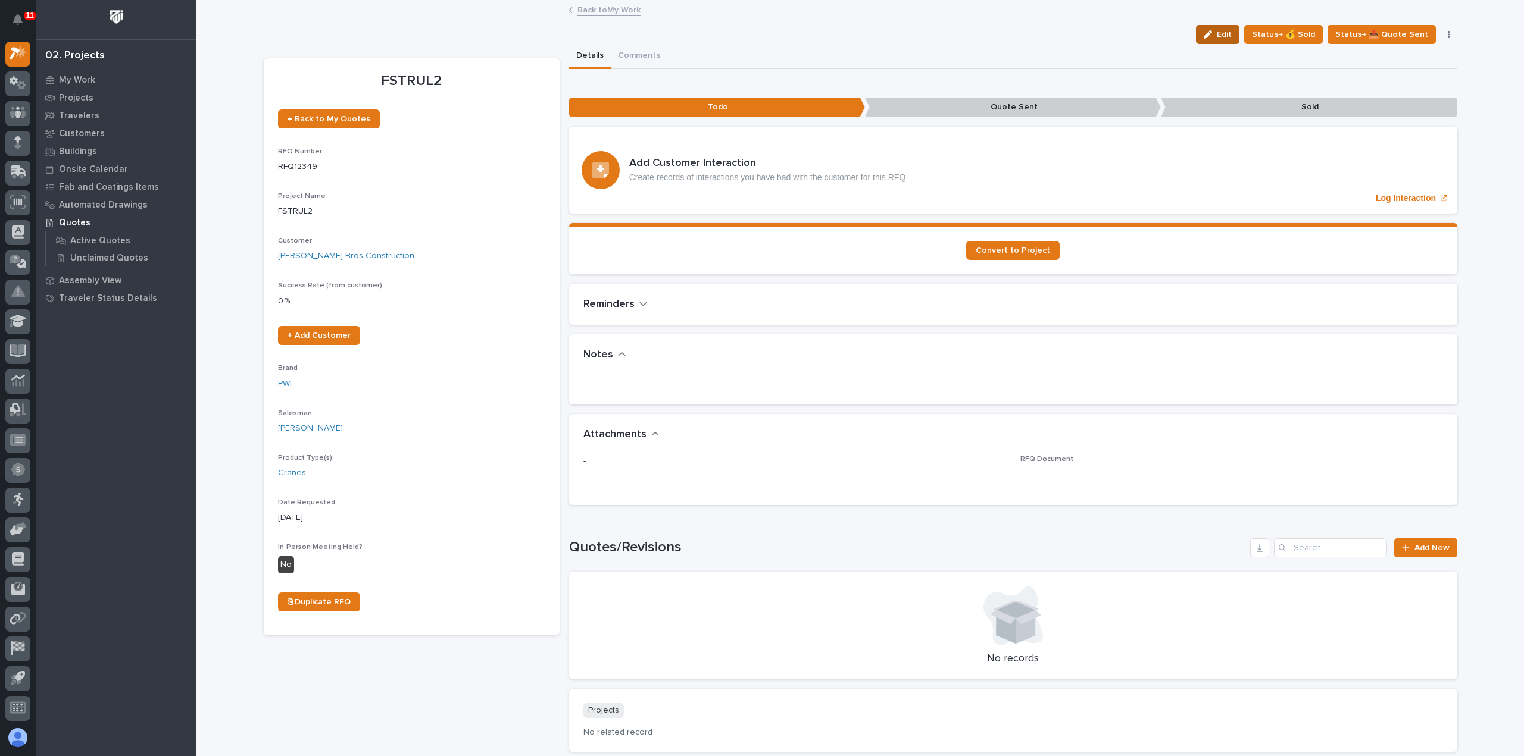
click at [1229, 37] on span "Edit" at bounding box center [1224, 34] width 15 height 11
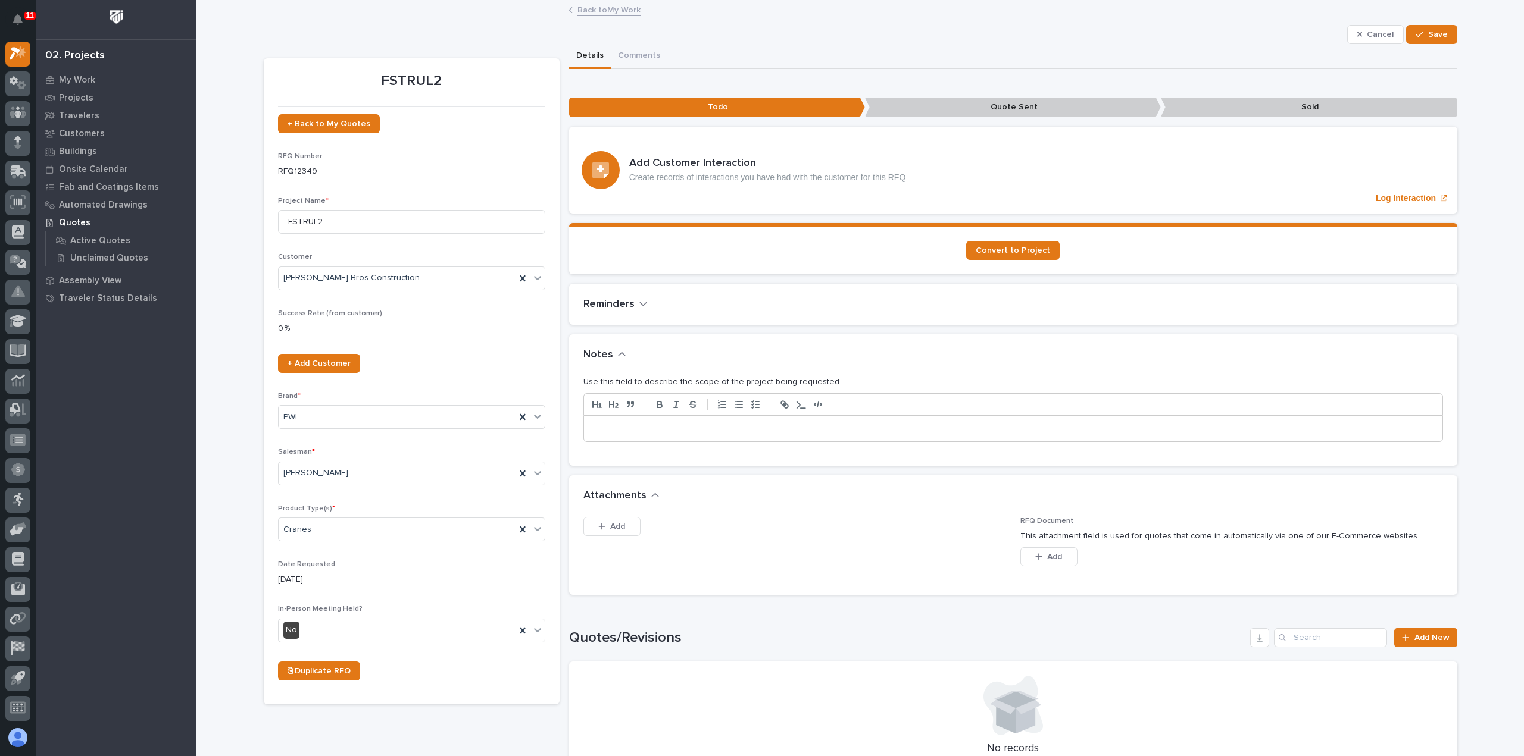
click at [721, 433] on p at bounding box center [1013, 429] width 840 height 12
click at [1428, 36] on span "Save" at bounding box center [1438, 34] width 20 height 11
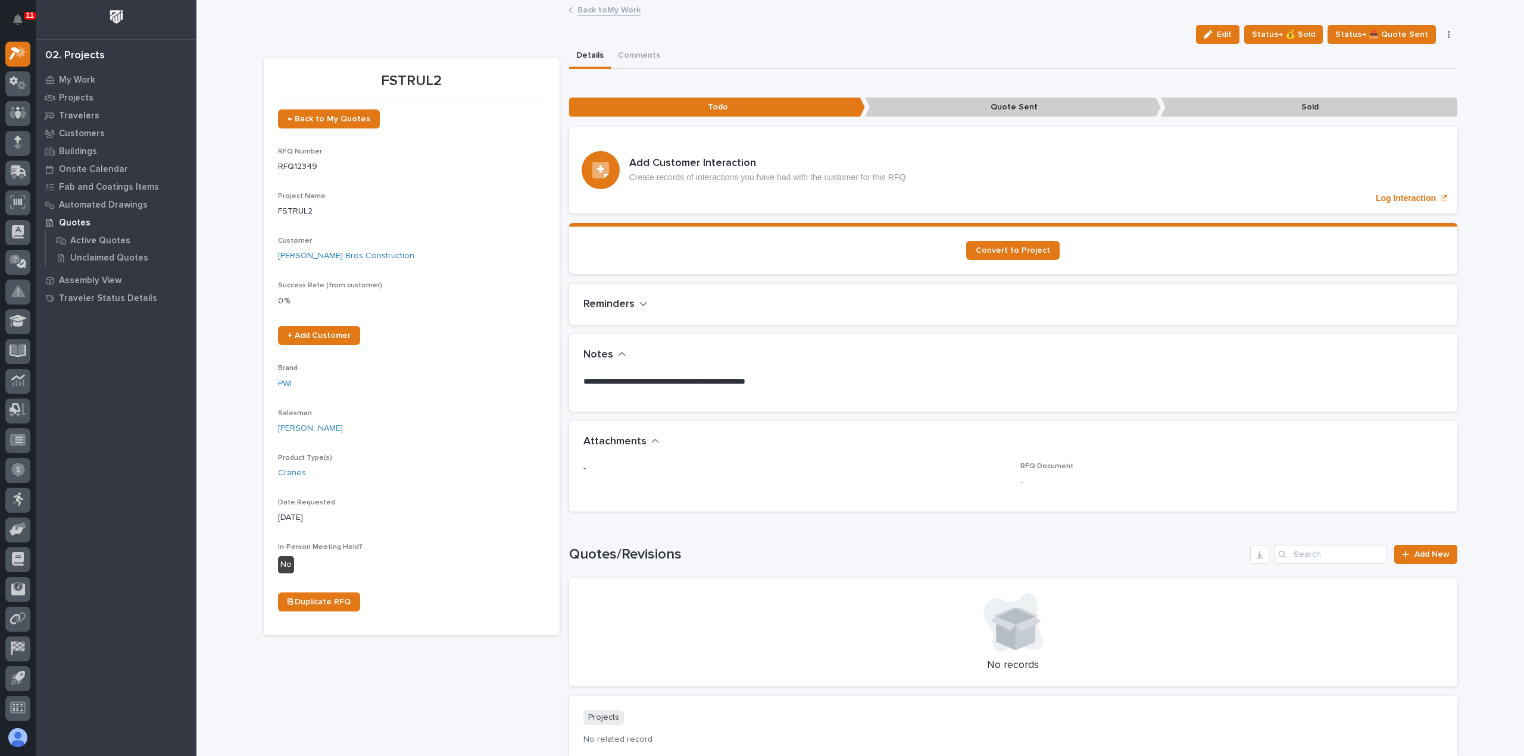
click at [591, 10] on link "Back to My Work" at bounding box center [608, 9] width 63 height 14
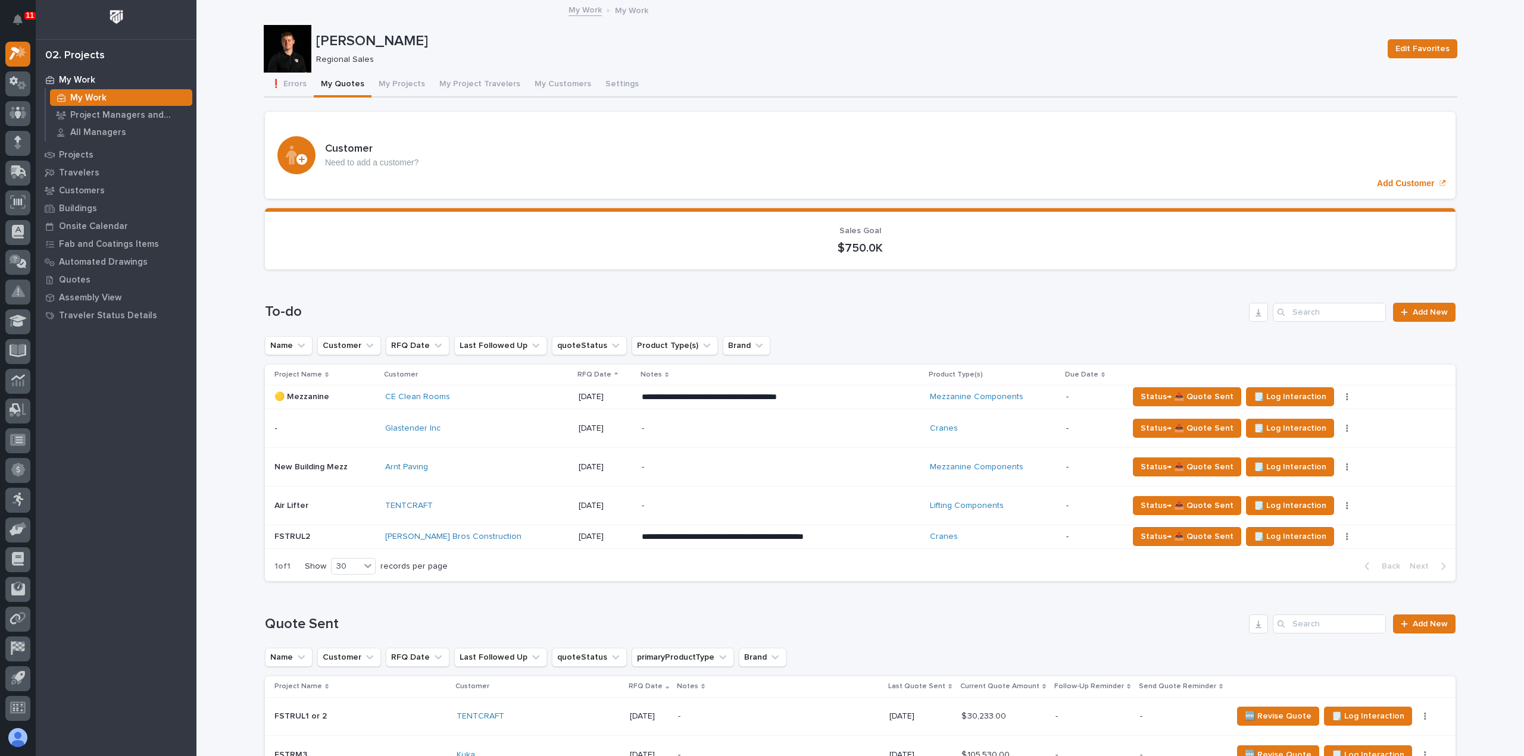
click at [506, 434] on div "Glastender Inc" at bounding box center [476, 429] width 183 height 20
